Goal: Transaction & Acquisition: Book appointment/travel/reservation

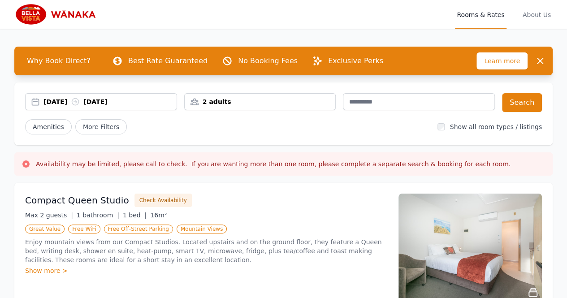
click at [55, 105] on div "[DATE] [DATE]" at bounding box center [109, 101] width 133 height 9
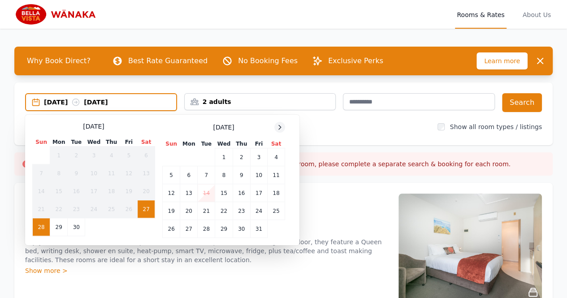
click at [277, 125] on icon at bounding box center [279, 127] width 7 height 7
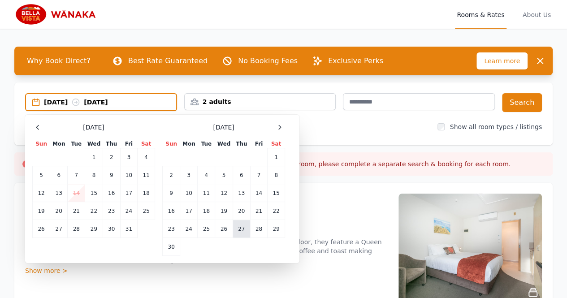
click at [245, 226] on td "27" at bounding box center [241, 229] width 17 height 18
click at [275, 230] on td "29" at bounding box center [276, 229] width 17 height 18
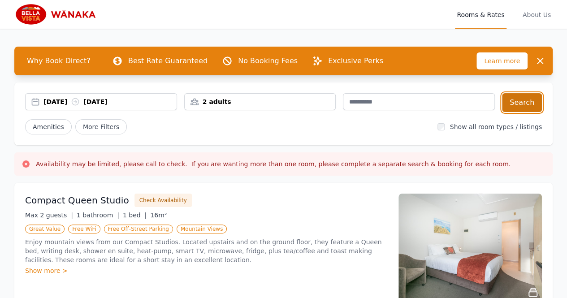
click at [513, 103] on button "Search" at bounding box center [522, 102] width 40 height 19
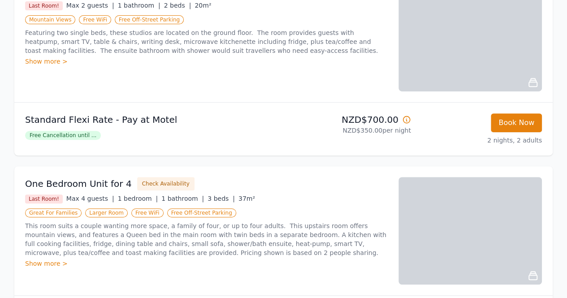
scroll to position [90, 0]
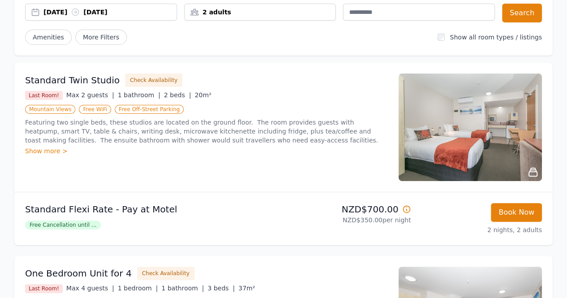
click at [87, 225] on span "Free Cancellation until ..." at bounding box center [63, 224] width 76 height 9
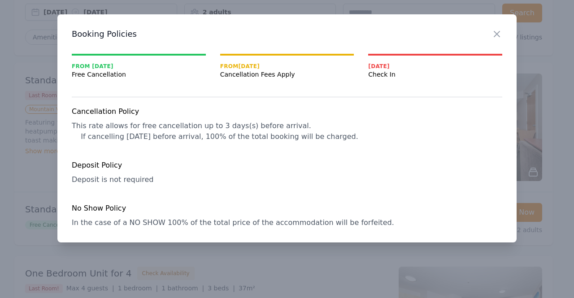
click at [0, 139] on div at bounding box center [287, 149] width 574 height 298
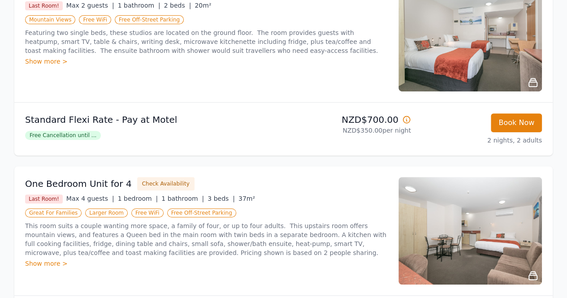
scroll to position [45, 0]
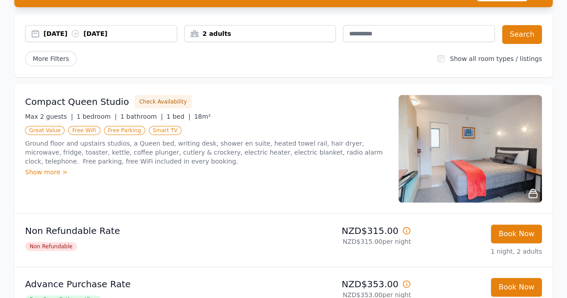
scroll to position [179, 0]
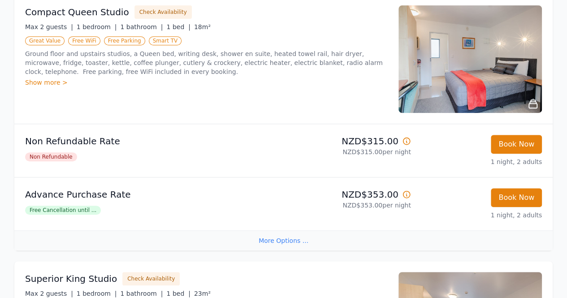
click at [292, 237] on div "More Options ..." at bounding box center [283, 240] width 538 height 20
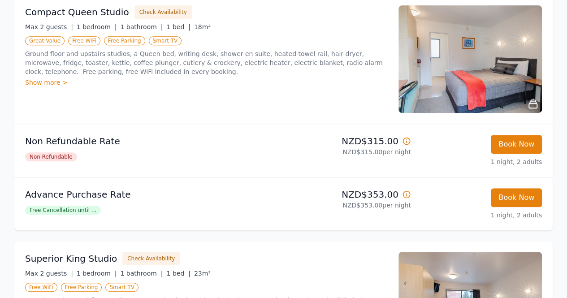
click at [61, 208] on span "Free Cancellation until ..." at bounding box center [63, 210] width 76 height 9
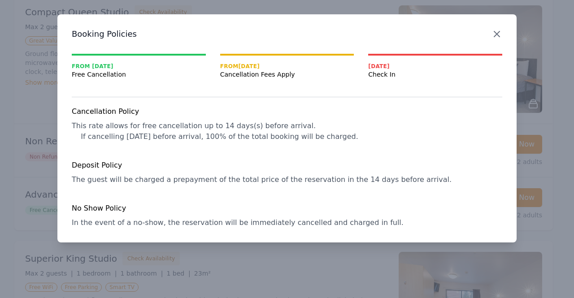
click at [495, 33] on icon "button" at bounding box center [496, 34] width 11 height 11
